Goal: Information Seeking & Learning: Learn about a topic

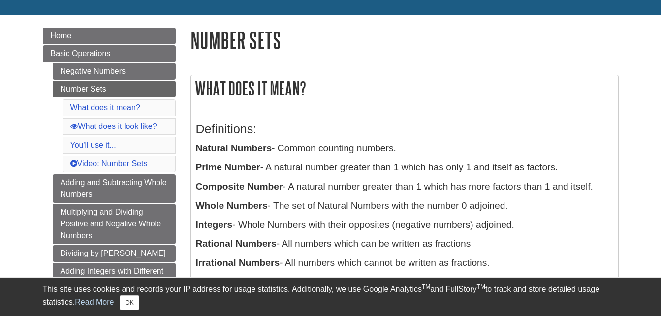
scroll to position [108, 0]
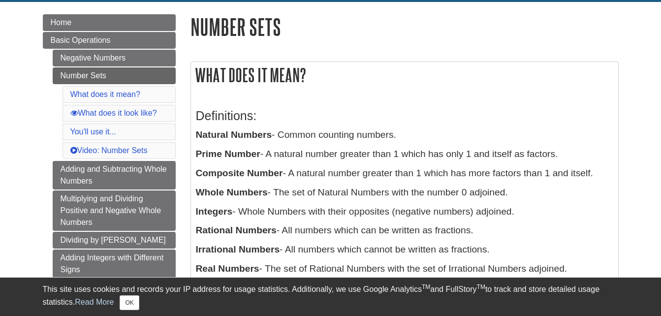
drag, startPoint x: 189, startPoint y: 22, endPoint x: 580, endPoint y: 275, distance: 466.0
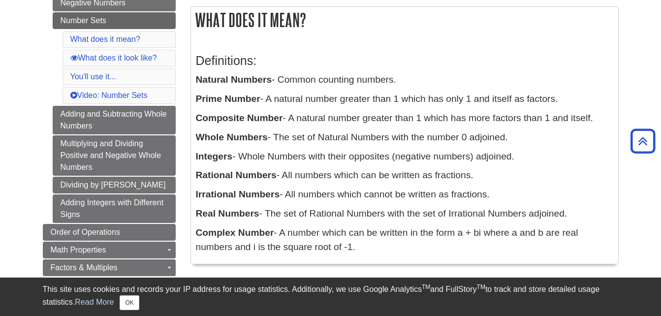
scroll to position [158, 0]
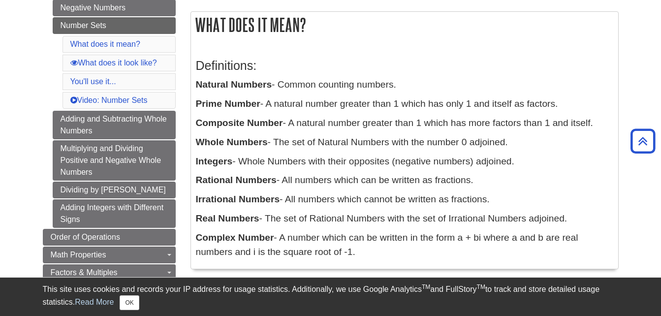
click at [313, 61] on h3 "Definitions:" at bounding box center [404, 66] width 417 height 14
drag, startPoint x: 198, startPoint y: 65, endPoint x: 359, endPoint y: 267, distance: 257.7
click at [359, 267] on div "Definitions: Natural Numbers - Common counting numbers. Prime Number - A natura…" at bounding box center [404, 156] width 427 height 225
copy div "Definitions: Natural Numbers - Common counting numbers. Prime Number - A natura…"
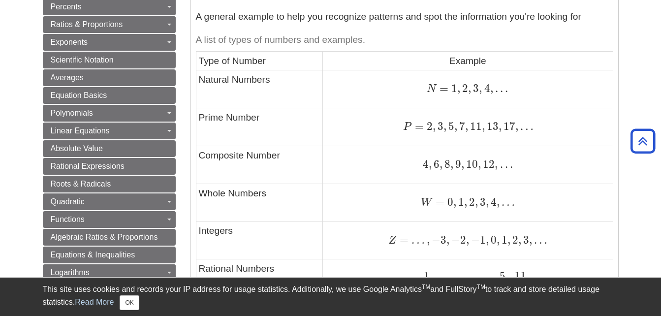
scroll to position [462, 0]
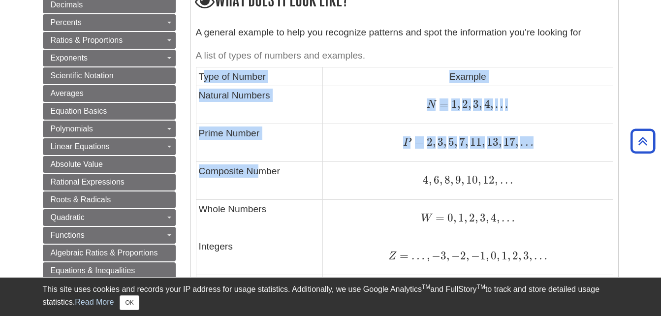
drag, startPoint x: 202, startPoint y: 77, endPoint x: 262, endPoint y: 195, distance: 132.7
click at [262, 195] on tbody "Type of Number Example Natural Numbers N = 1 , 2 , 3 , 4 , . . . N = 1 , 2 , 3 …" at bounding box center [404, 257] width 417 height 380
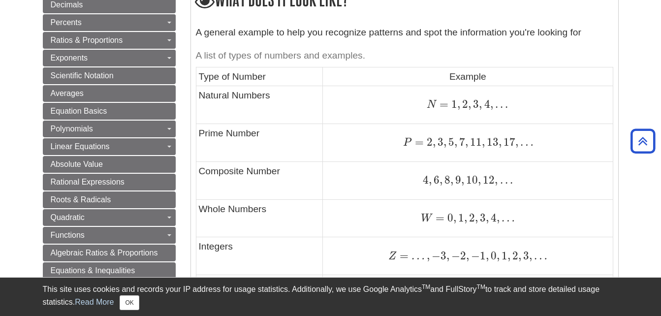
drag, startPoint x: 262, startPoint y: 195, endPoint x: 200, endPoint y: 77, distance: 133.0
click at [200, 77] on td "Type of Number" at bounding box center [259, 76] width 127 height 19
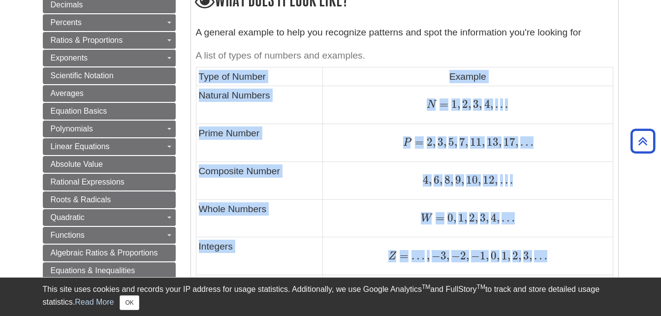
drag, startPoint x: 200, startPoint y: 77, endPoint x: 576, endPoint y: 255, distance: 415.5
click at [576, 255] on tbody "Type of Number Example Natural Numbers N = 1 , 2 , 3 , 4 , . . . N = 1 , 2 , 3 …" at bounding box center [404, 257] width 417 height 380
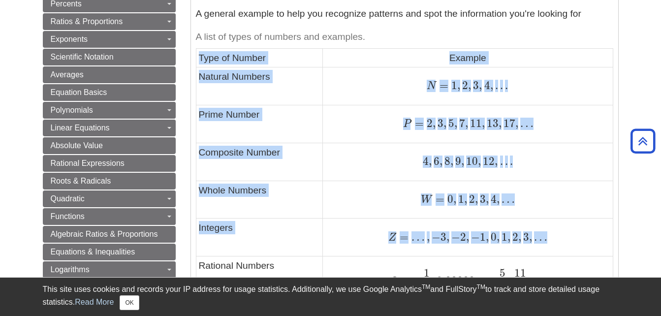
scroll to position [483, 0]
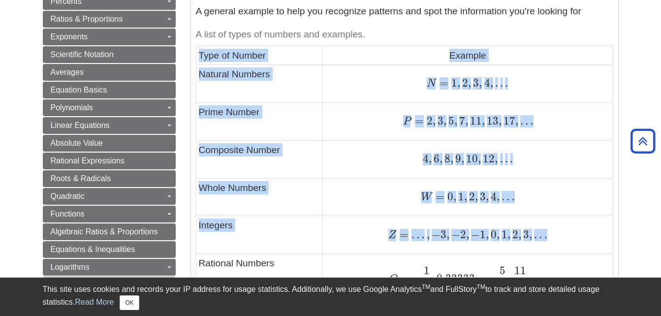
click at [201, 55] on td "Type of Number" at bounding box center [259, 55] width 127 height 19
drag, startPoint x: 201, startPoint y: 55, endPoint x: 373, endPoint y: 269, distance: 274.2
click at [373, 269] on tbody "Type of Number Example Natural Numbers N = 1 , 2 , 3 , 4 , . . . N = 1 , 2 , 3 …" at bounding box center [404, 236] width 417 height 380
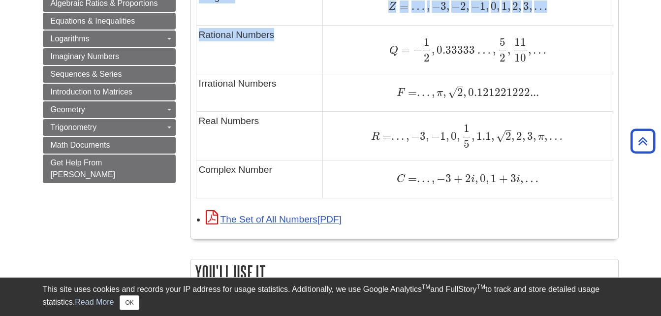
scroll to position [716, 0]
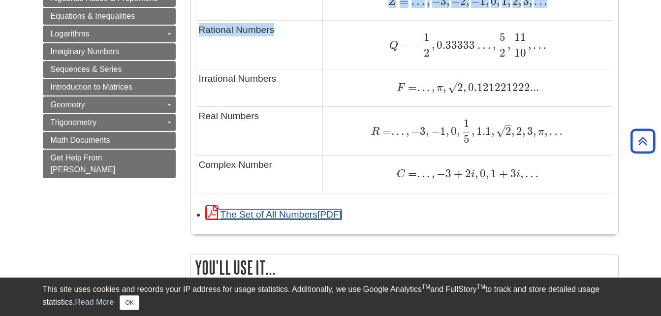
click at [212, 214] on icon "Link opens in new window" at bounding box center [212, 213] width 12 height 14
